Goal: Navigation & Orientation: Find specific page/section

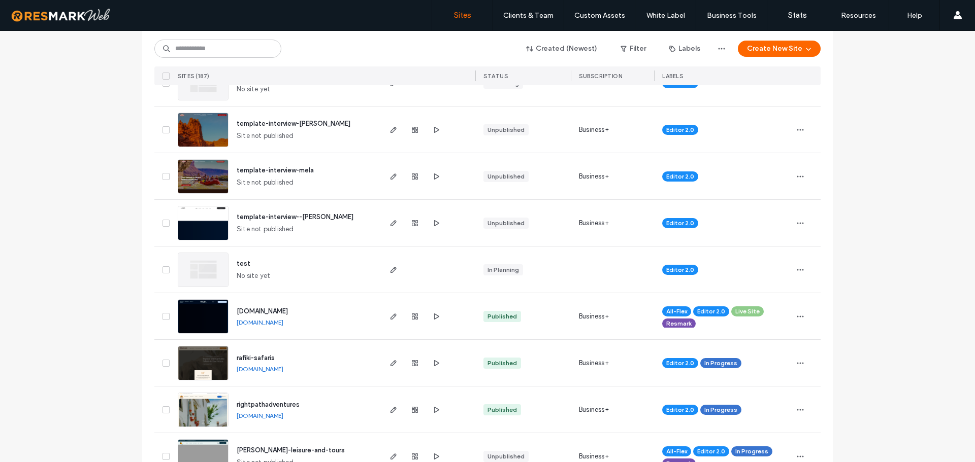
scroll to position [254, 0]
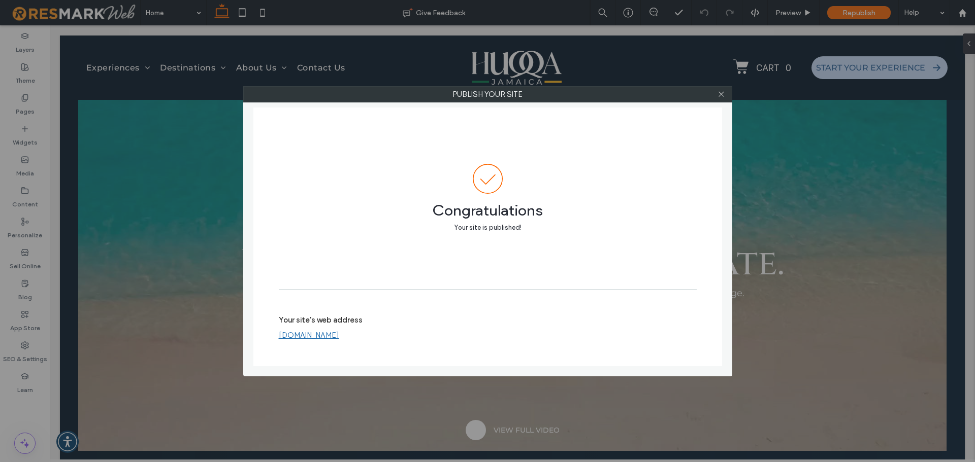
click at [339, 335] on link "[DOMAIN_NAME]" at bounding box center [309, 335] width 60 height 9
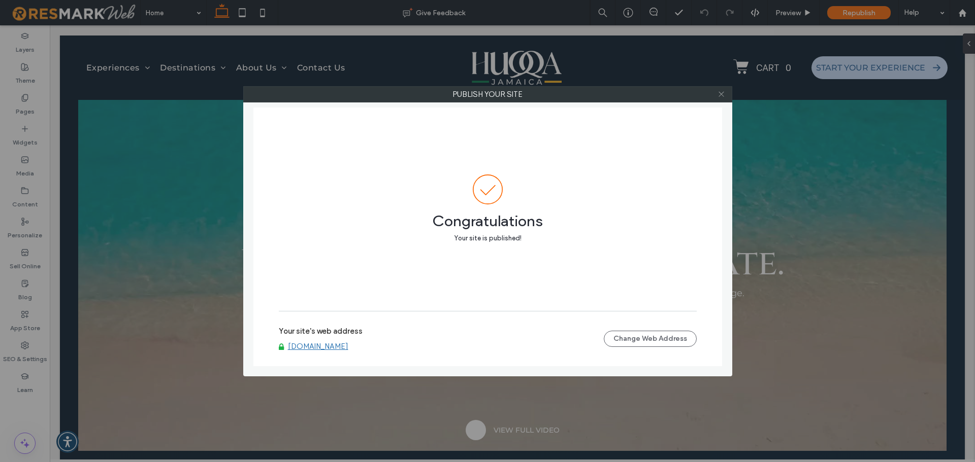
click at [720, 96] on icon at bounding box center [721, 94] width 8 height 8
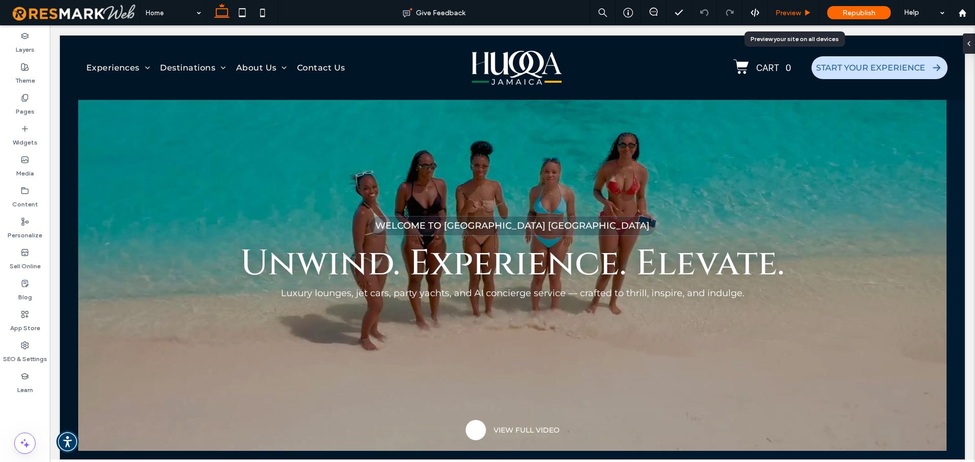
click at [794, 16] on span "Preview" at bounding box center [787, 13] width 25 height 9
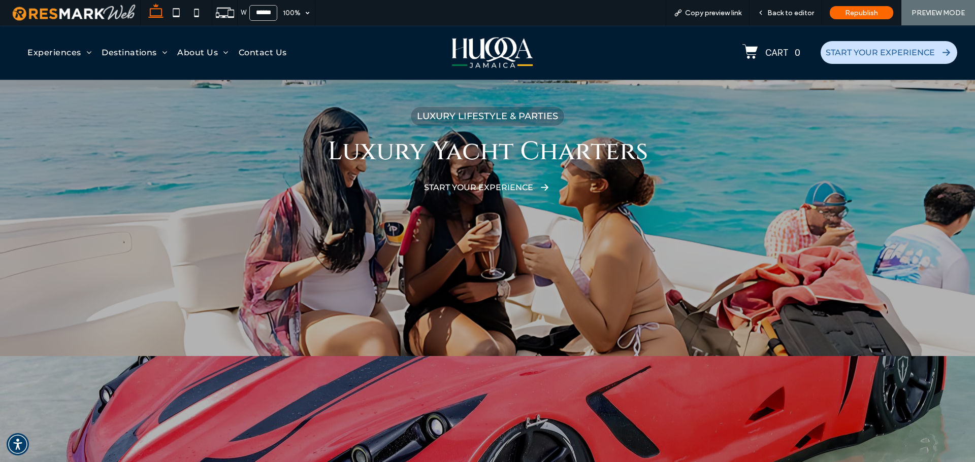
scroll to position [1361, 0]
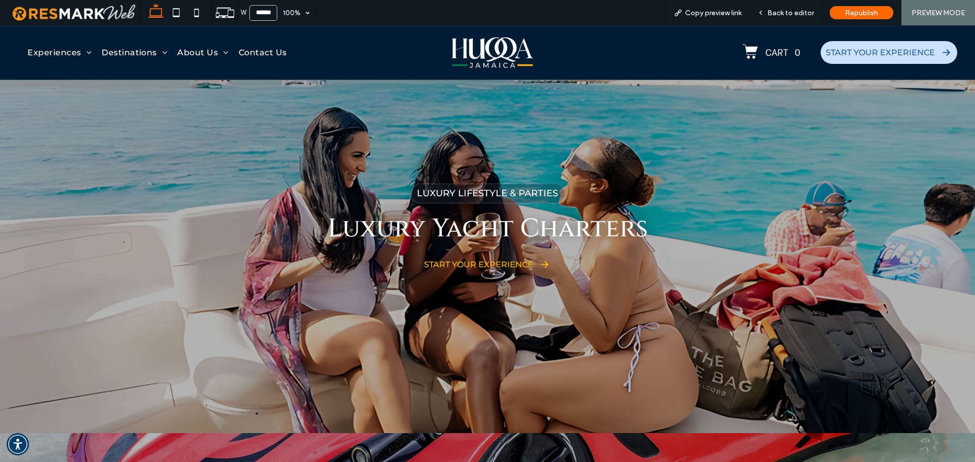
click at [479, 263] on span "START YOUR EXPERIENCE" at bounding box center [478, 265] width 109 height 10
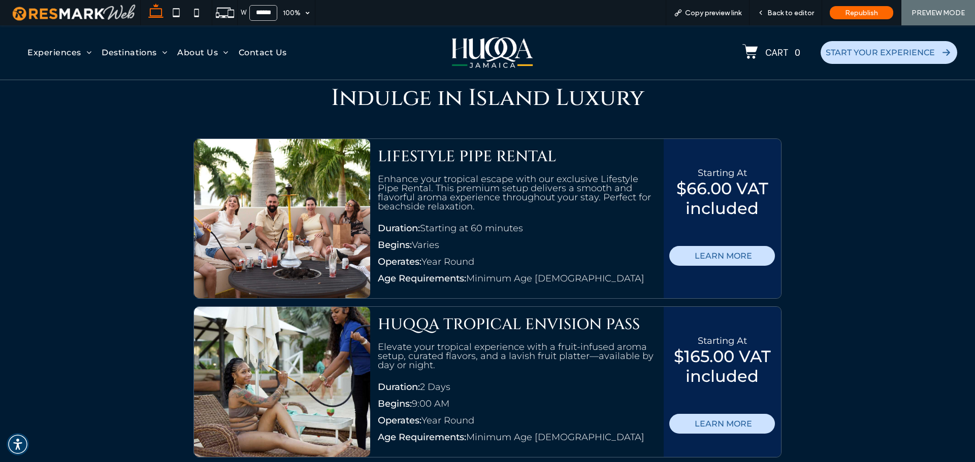
scroll to position [1675, 0]
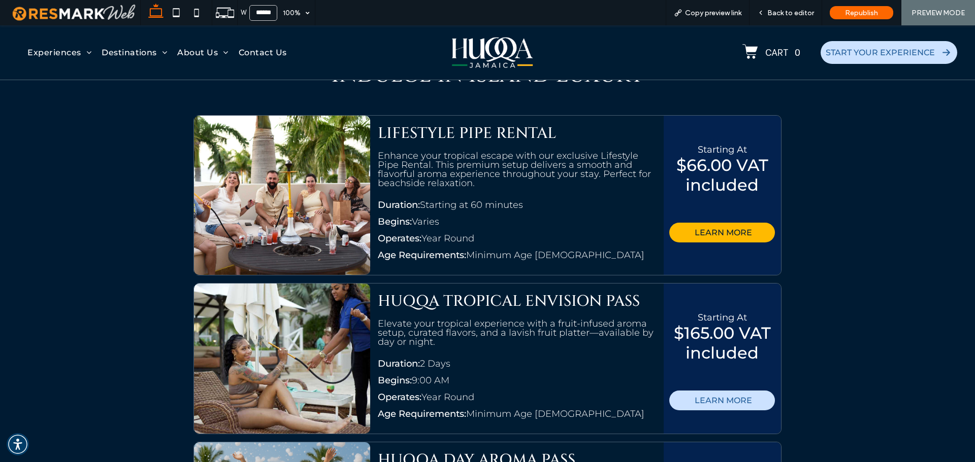
click at [720, 229] on span "LEARN MORE" at bounding box center [722, 233] width 57 height 20
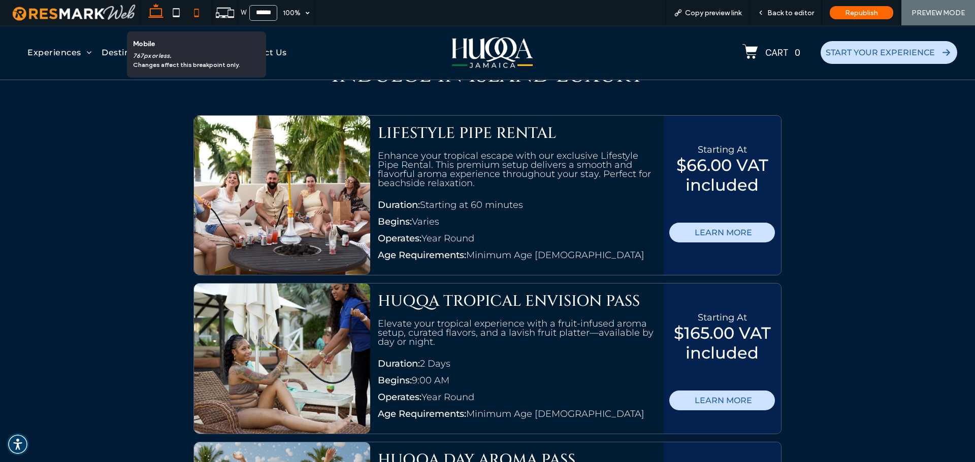
click at [200, 15] on icon at bounding box center [196, 13] width 20 height 20
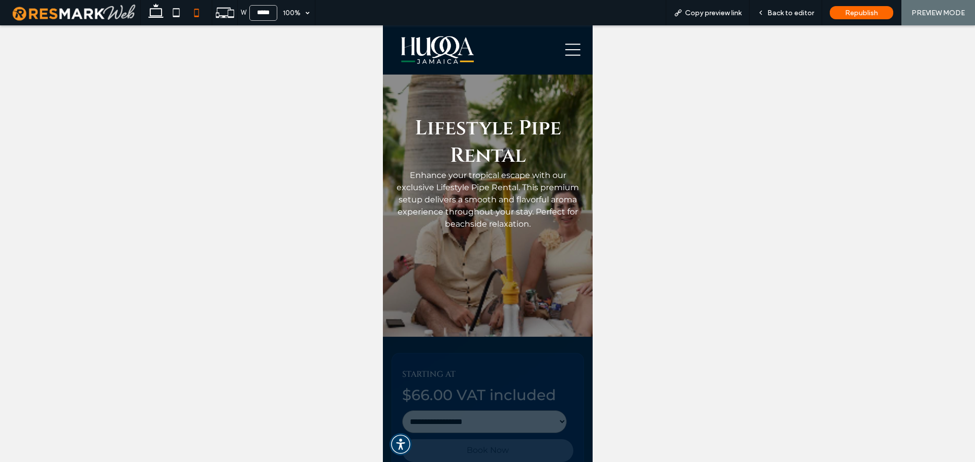
scroll to position [51, 0]
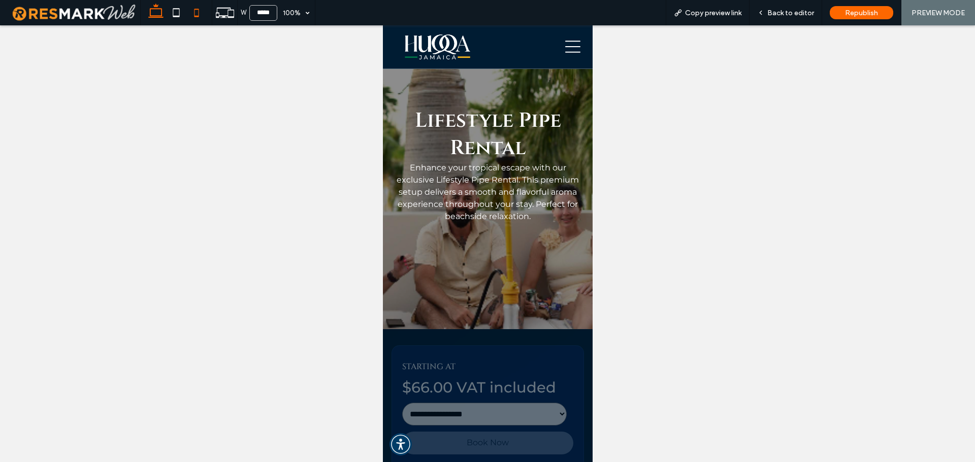
click at [154, 15] on icon at bounding box center [156, 13] width 20 height 20
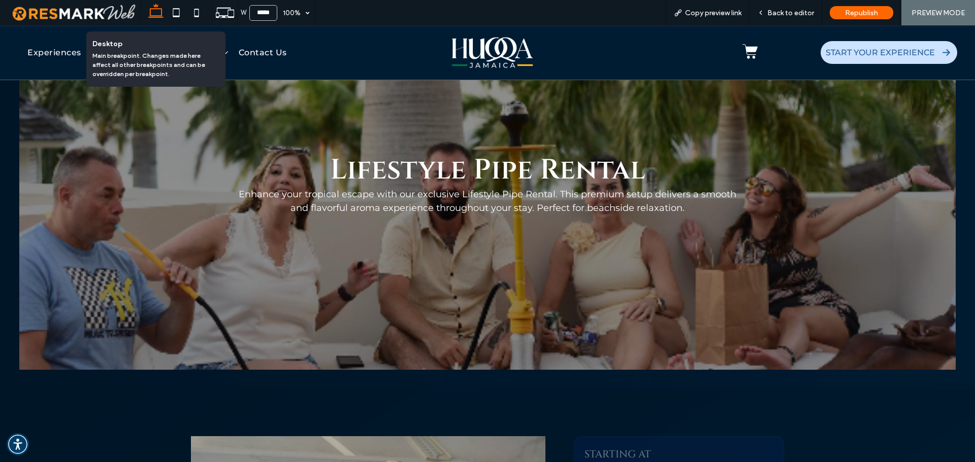
type input "******"
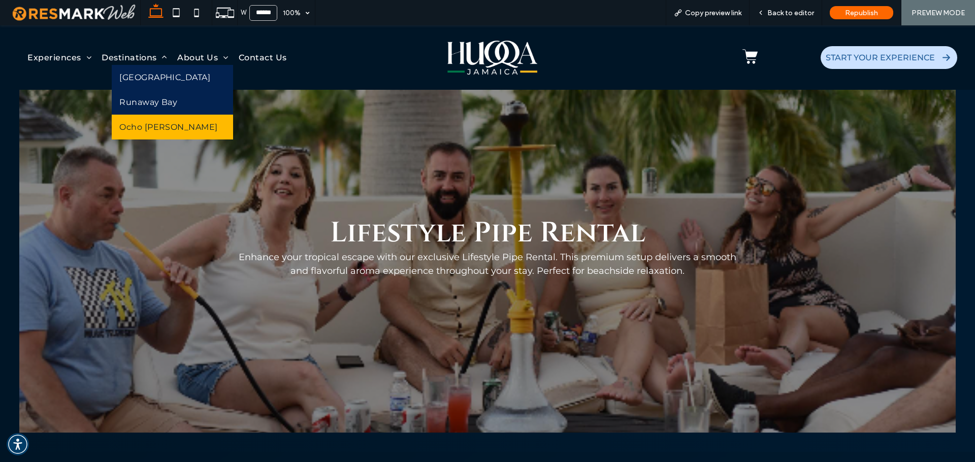
scroll to position [0, 0]
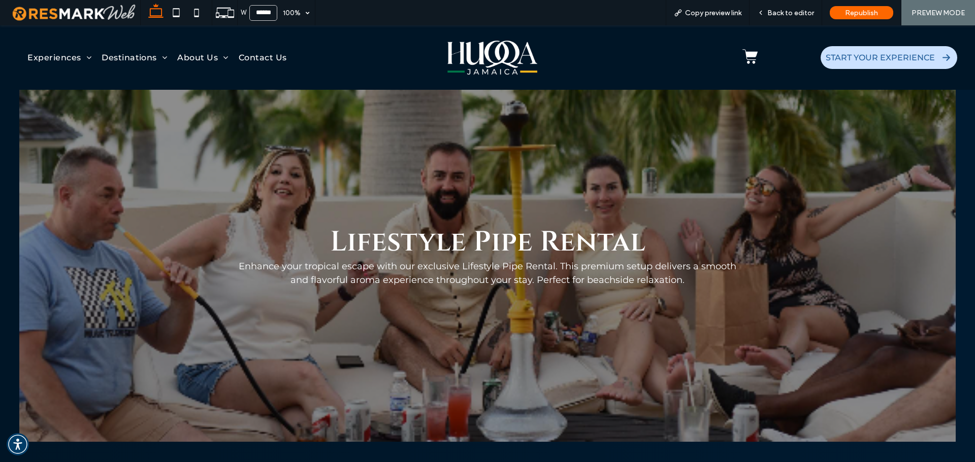
click at [499, 78] on div at bounding box center [492, 58] width 315 height 44
click at [497, 70] on img at bounding box center [492, 58] width 90 height 38
